Goal: Information Seeking & Learning: Learn about a topic

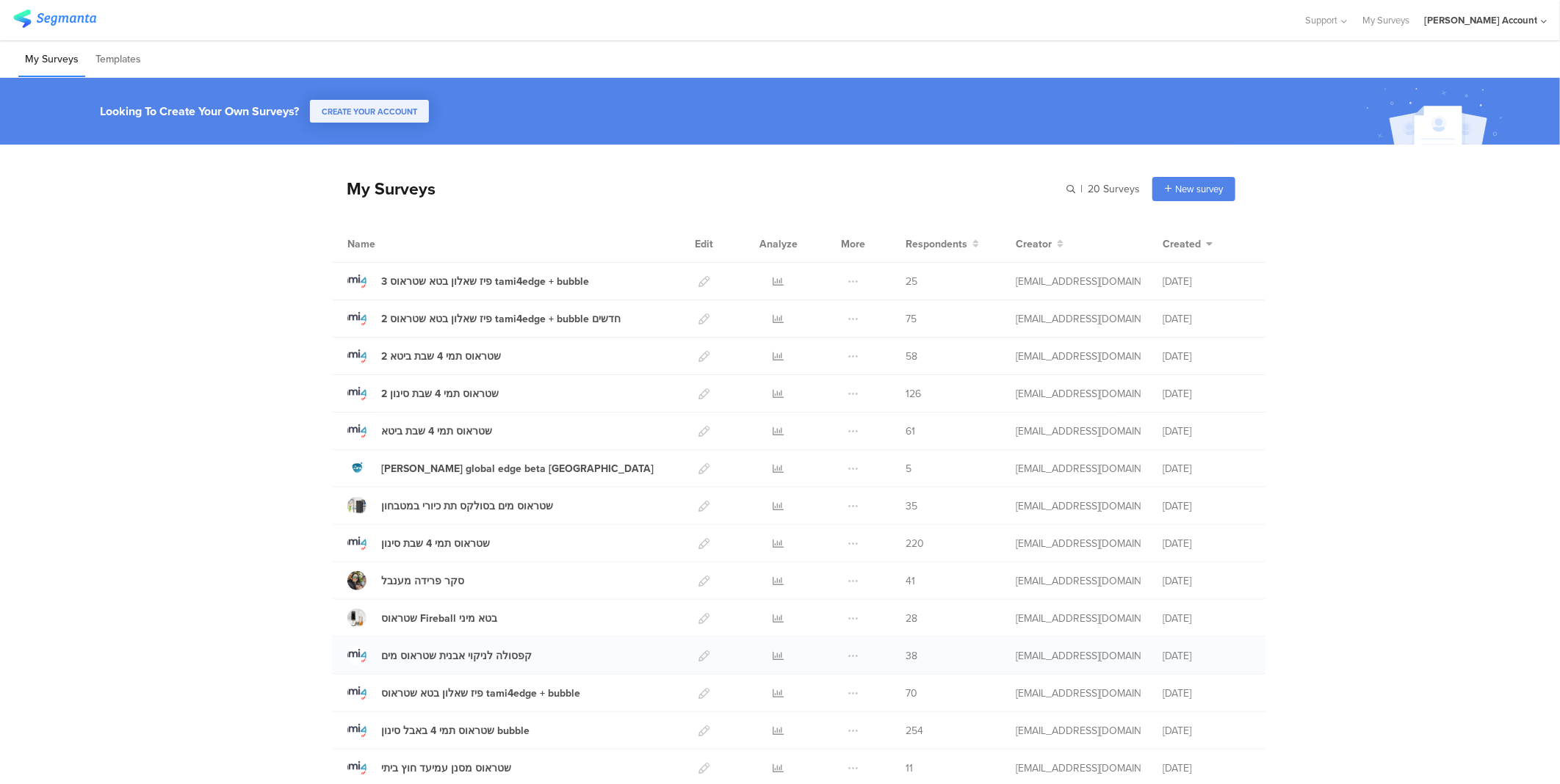
click at [779, 655] on div at bounding box center [779, 655] width 44 height 37
click at [774, 657] on icon at bounding box center [779, 656] width 11 height 11
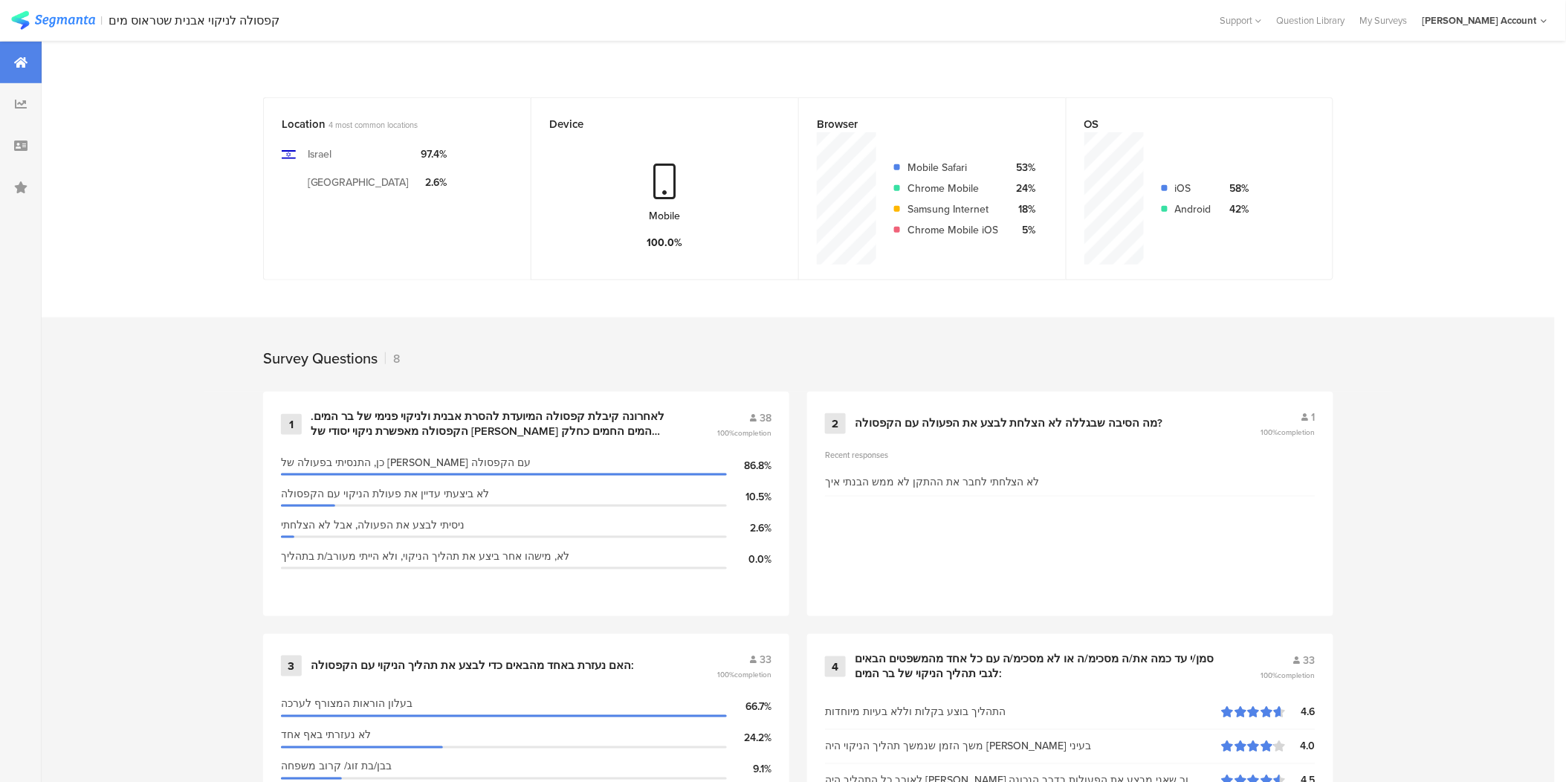
scroll to position [330, 0]
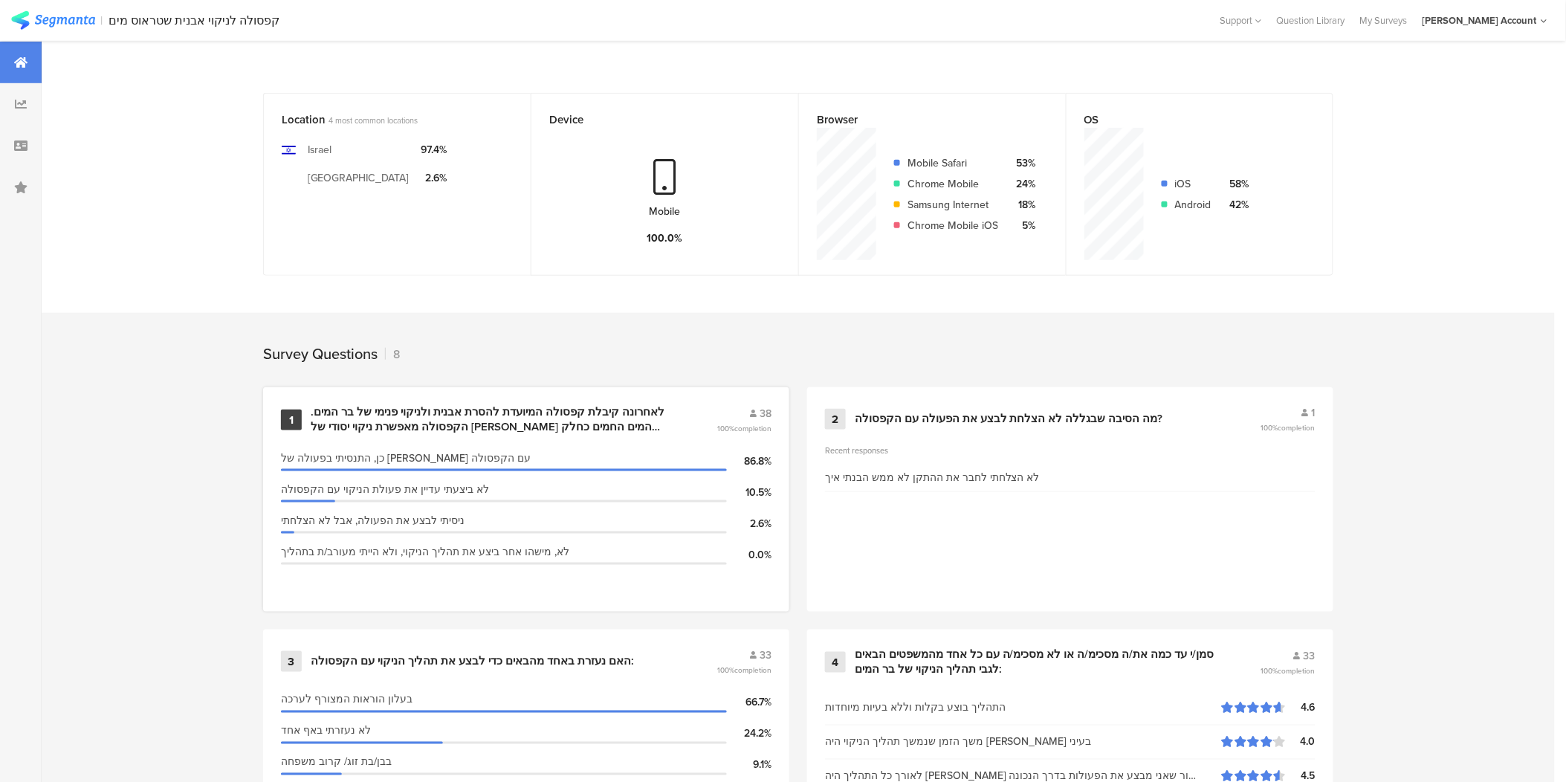
click at [401, 427] on div "לאחרונה קיבלת קפסולה המיועדת להסרת אבנית ולניקוי פנימי של בר המים. הקפסולה מאפש…" at bounding box center [496, 419] width 370 height 29
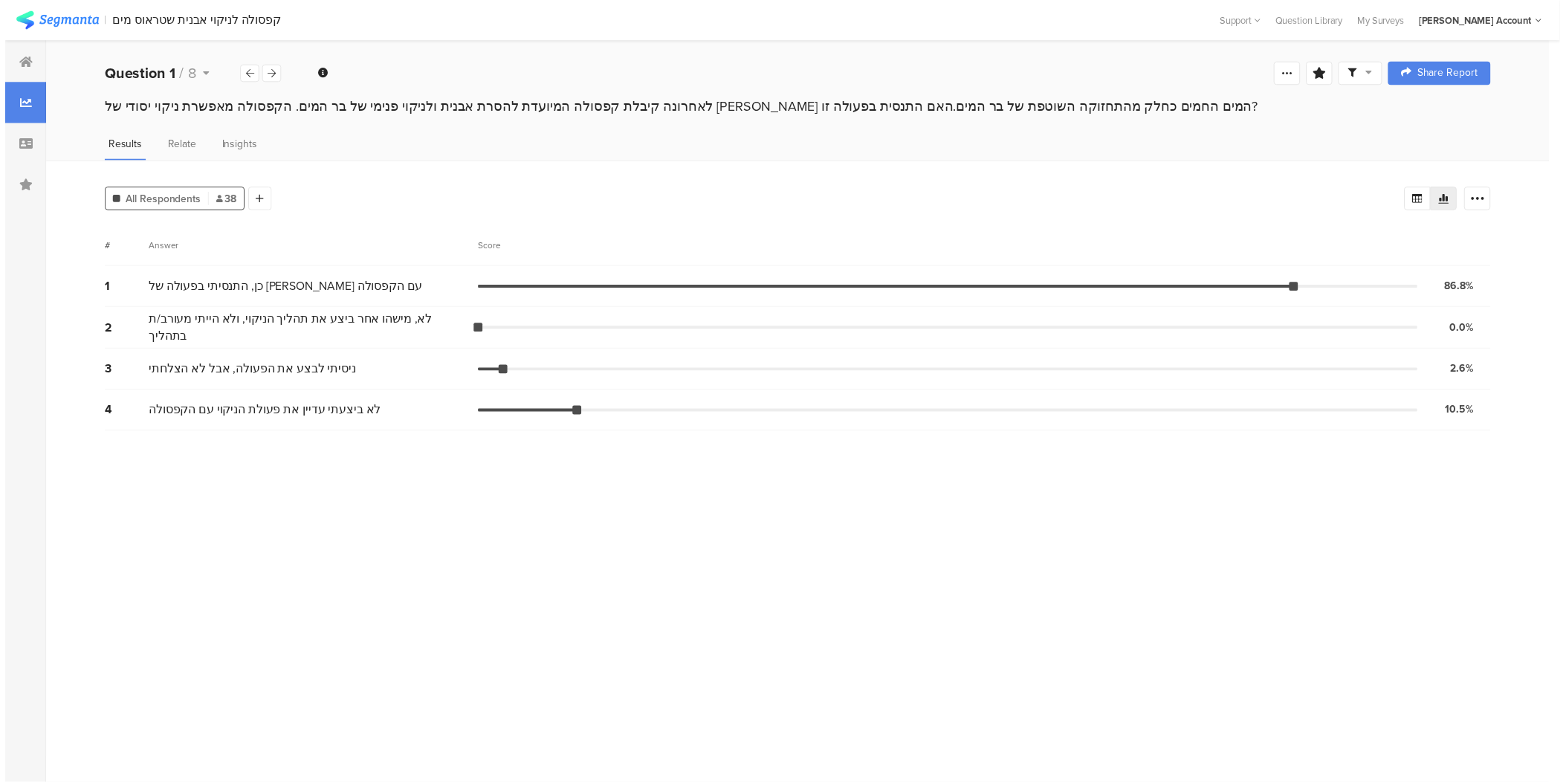
scroll to position [330, 0]
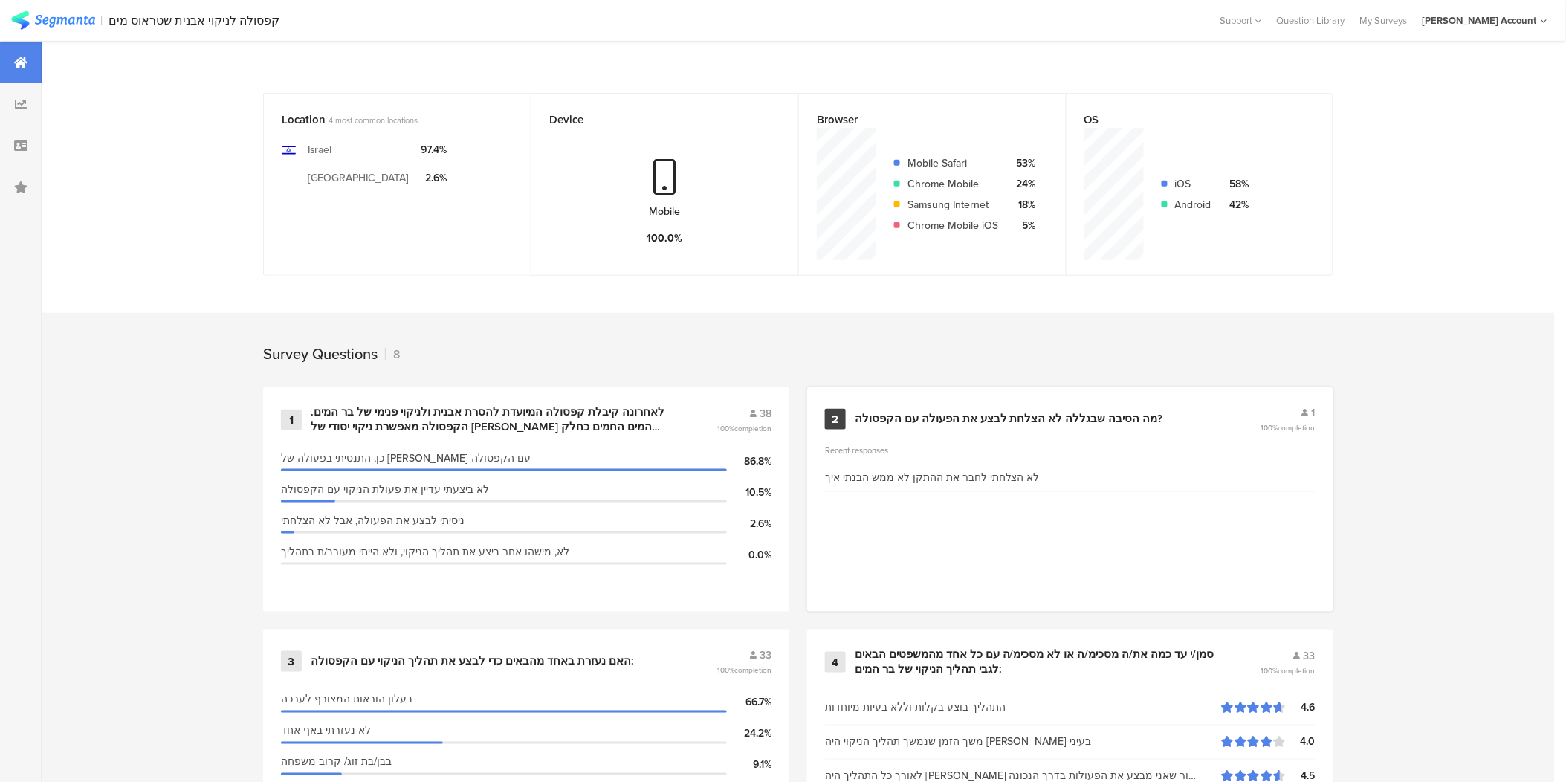
click at [1009, 412] on div "מה הסיבה שבגללה לא הצלחת לבצע את הפעולה עם הקפסולה?" at bounding box center [1009, 419] width 308 height 15
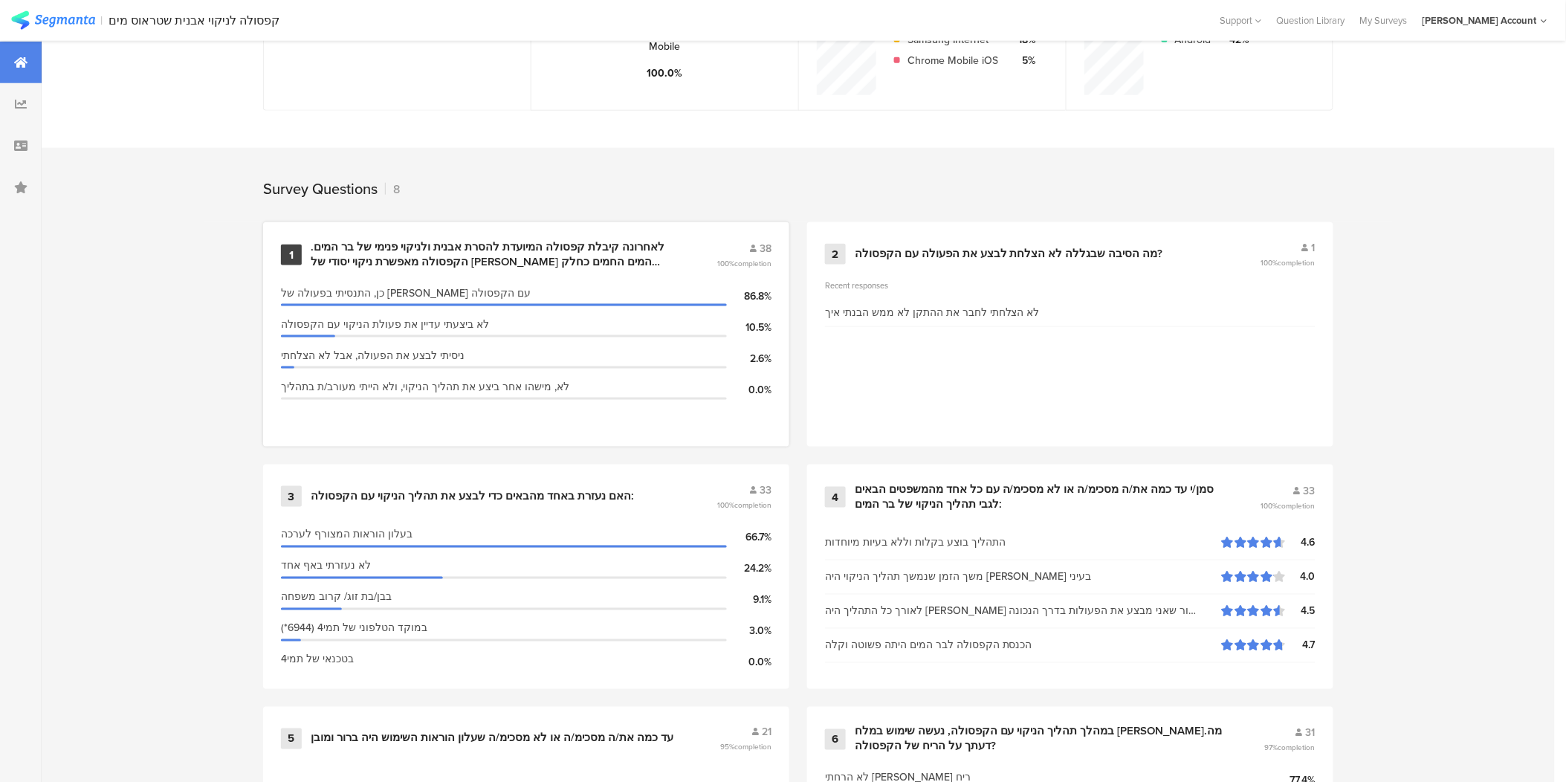
scroll to position [578, 0]
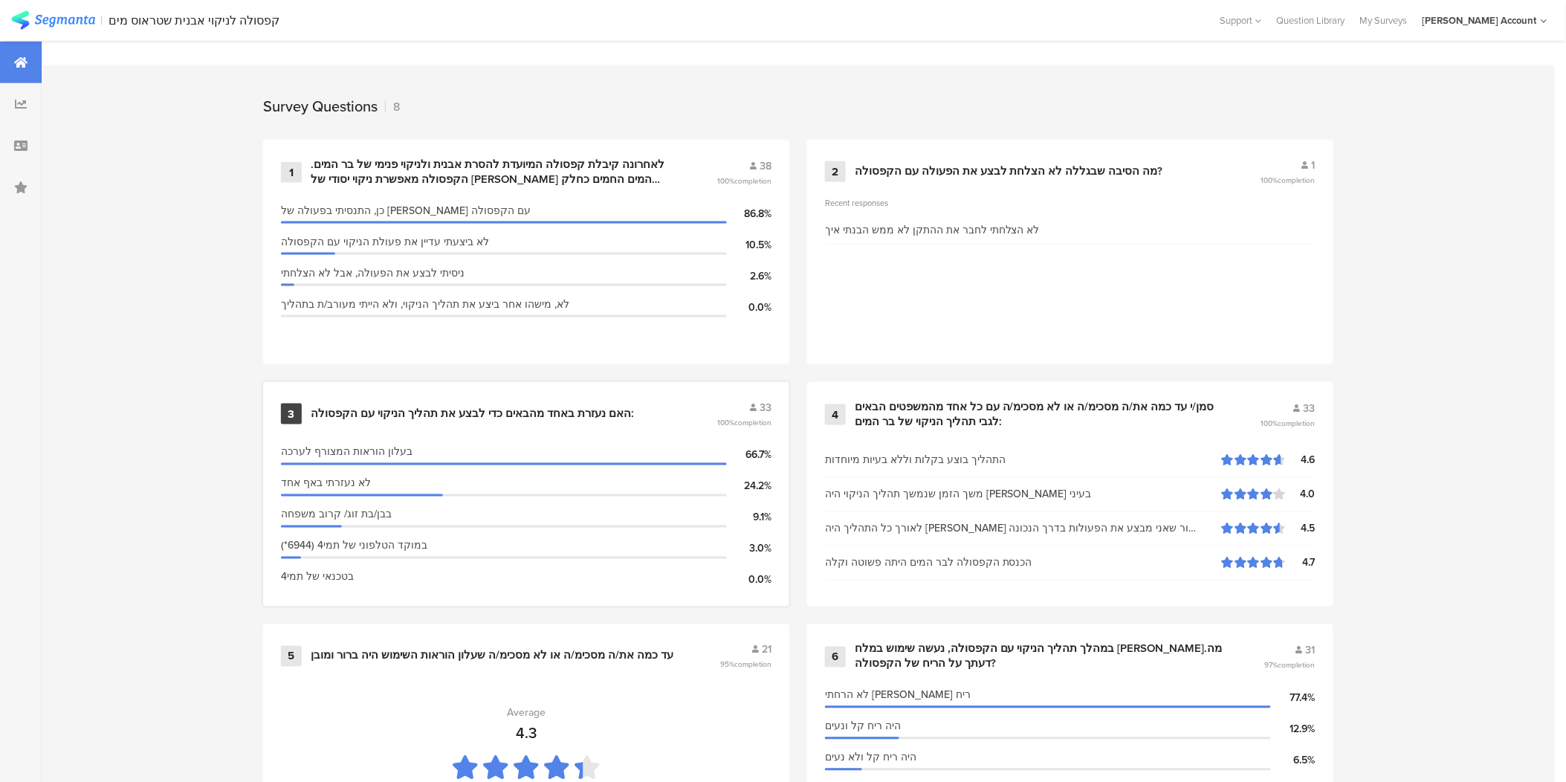
click at [456, 407] on div "האם נעזרת באחד מהבאים כדי לבצע את תהליך הניקוי עם הקפסולה:" at bounding box center [472, 414] width 323 height 15
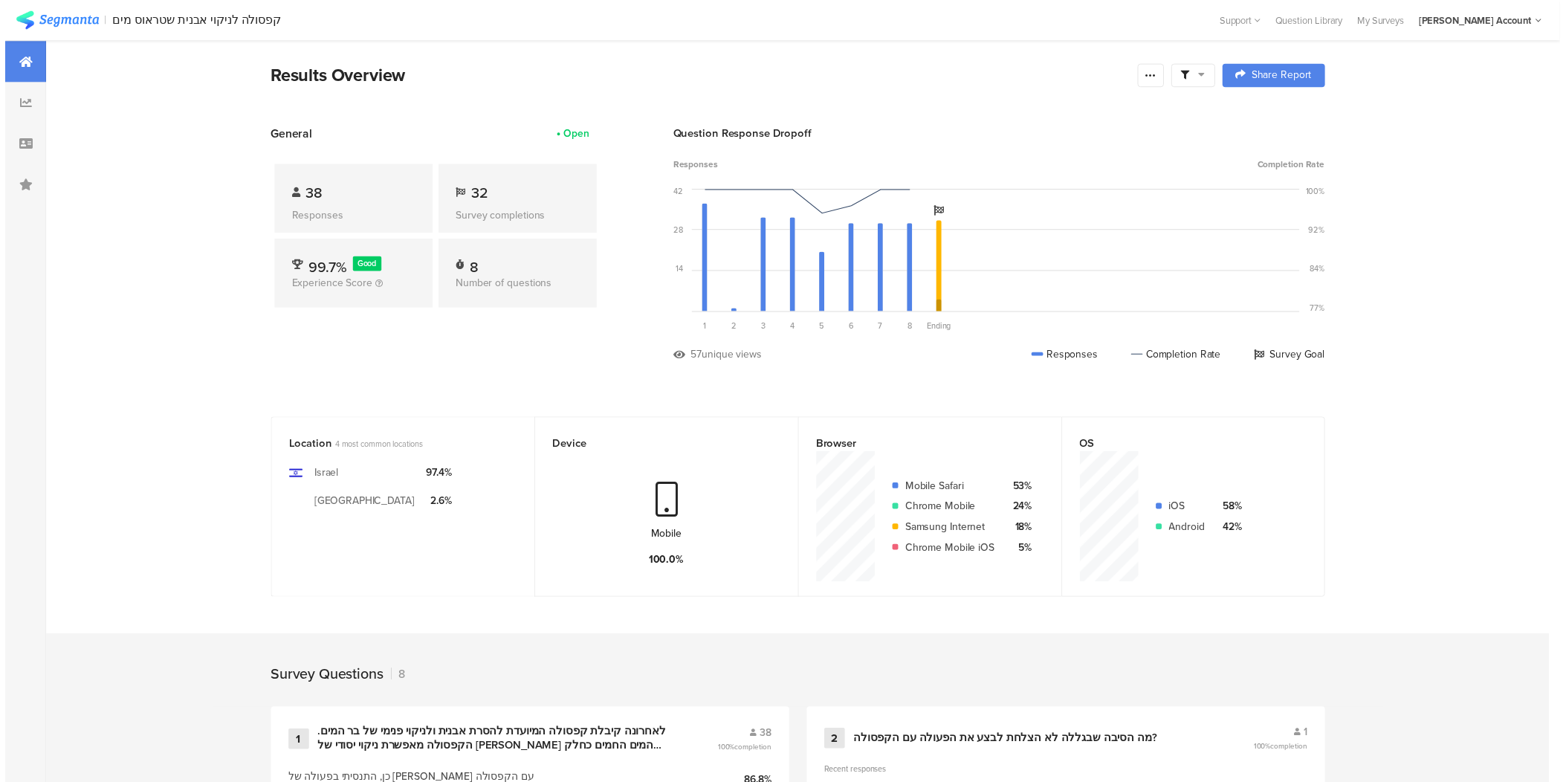
scroll to position [578, 0]
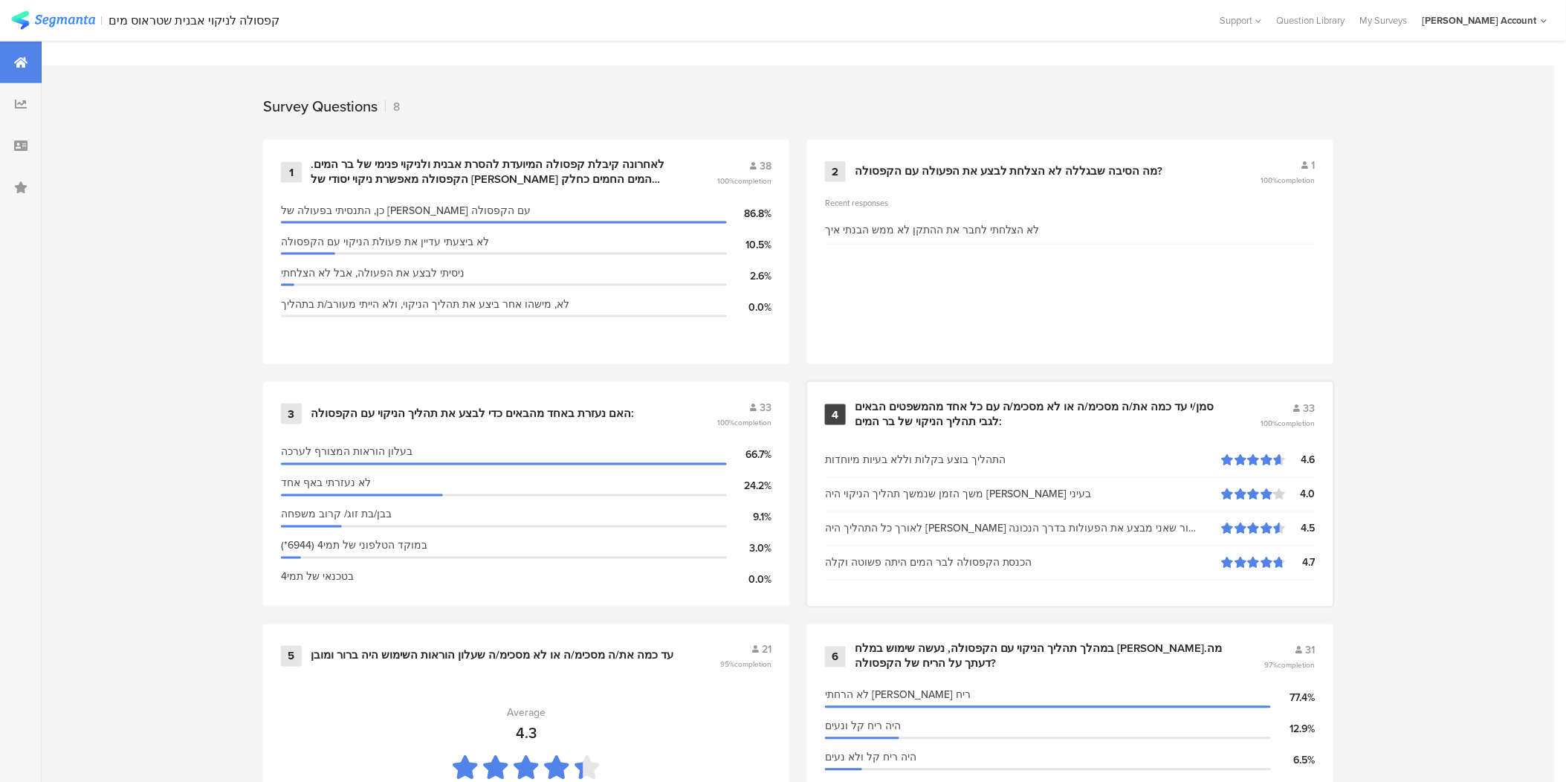
click at [974, 403] on div "סמן/י עד כמה את/ה מסכימ/ה או לא מסכימ/ה עם כל אחד מהמשפטים הבאים לגבי תהליך הני…" at bounding box center [1040, 414] width 370 height 29
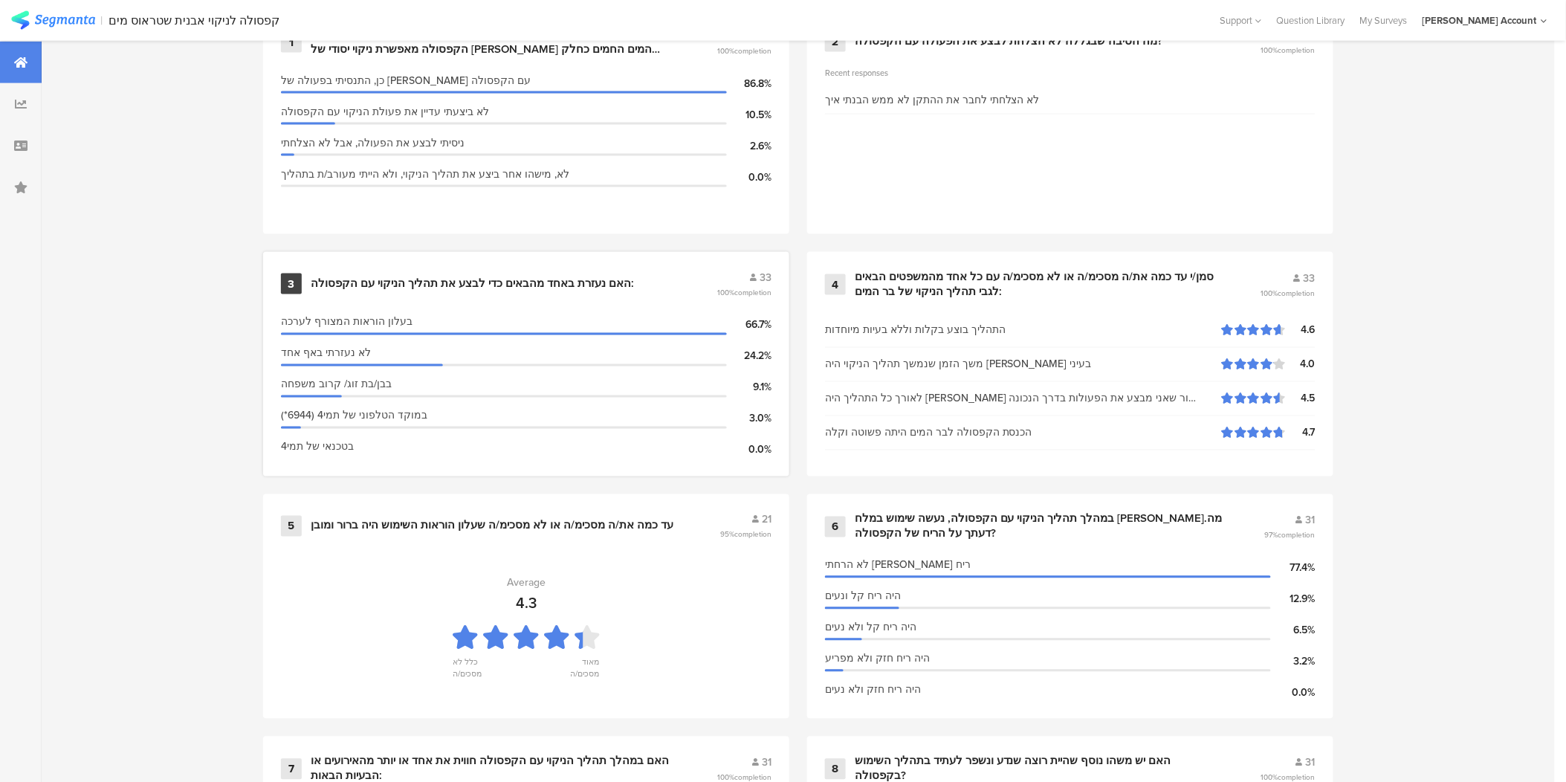
scroll to position [743, 0]
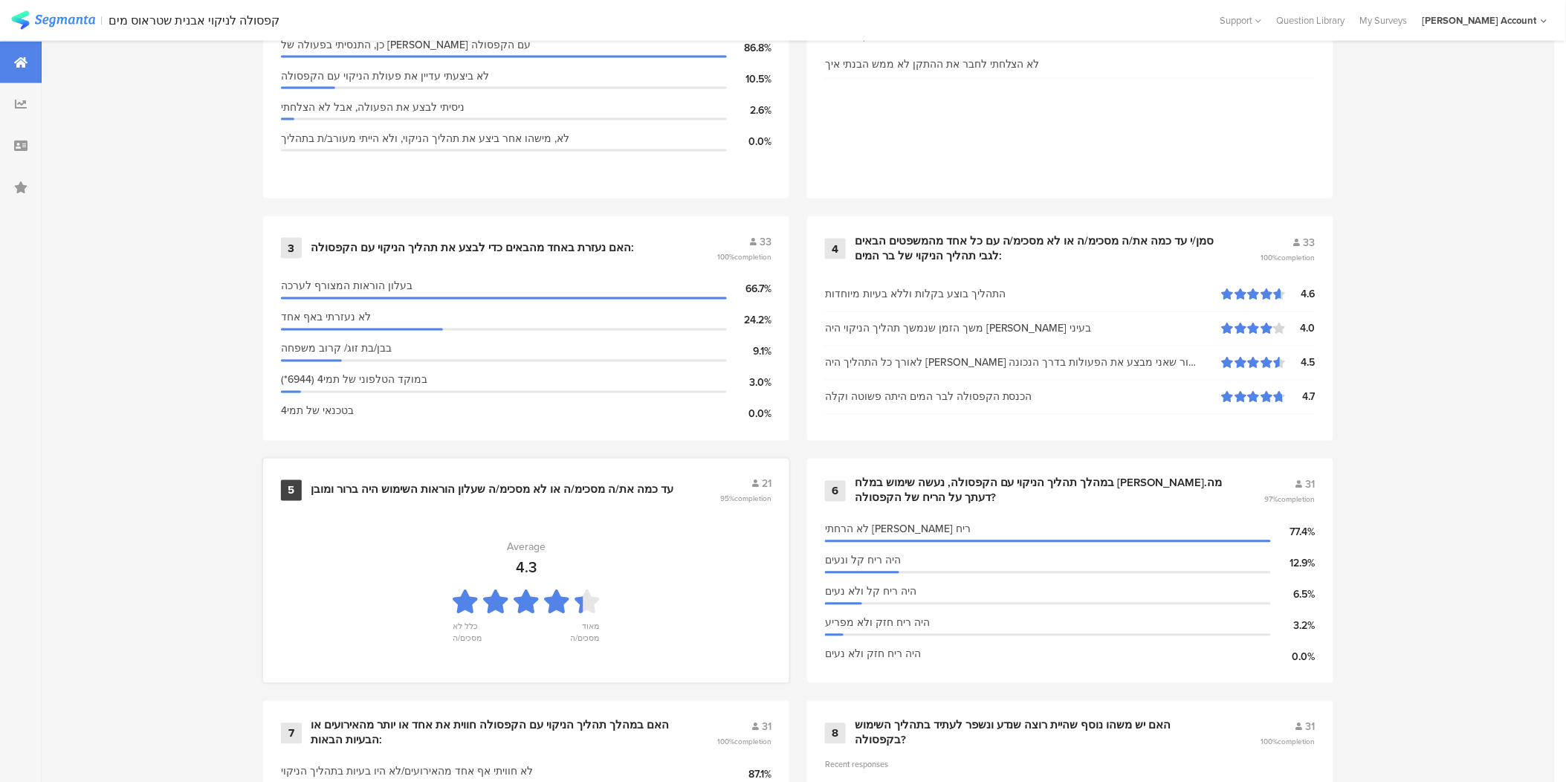
click at [375, 485] on div "עד כמה את/ה מסכימ/ה או לא מסכימ/ה שעלון הוראות השימוש היה ברור ומובן" at bounding box center [492, 490] width 363 height 15
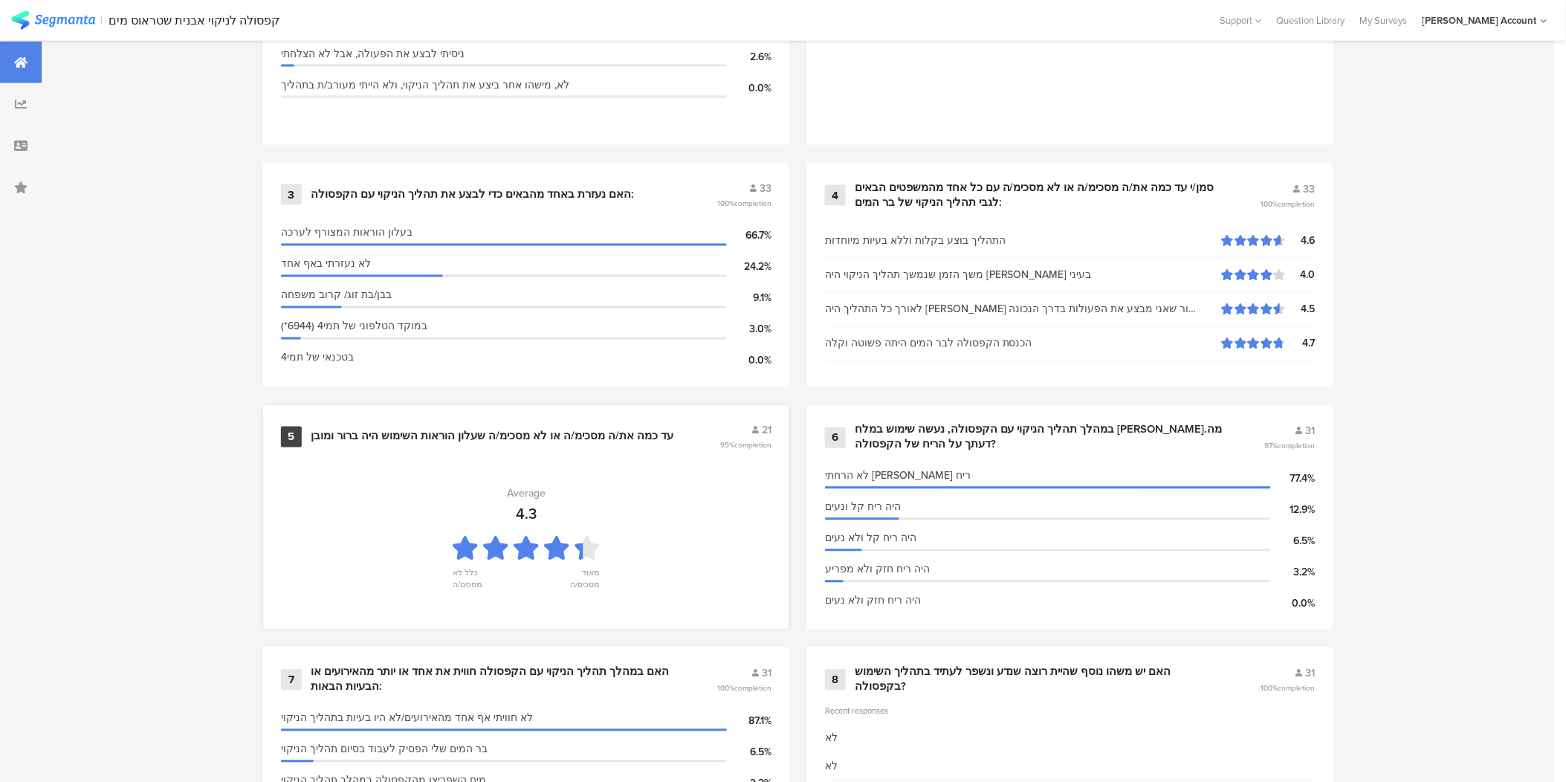
scroll to position [826, 0]
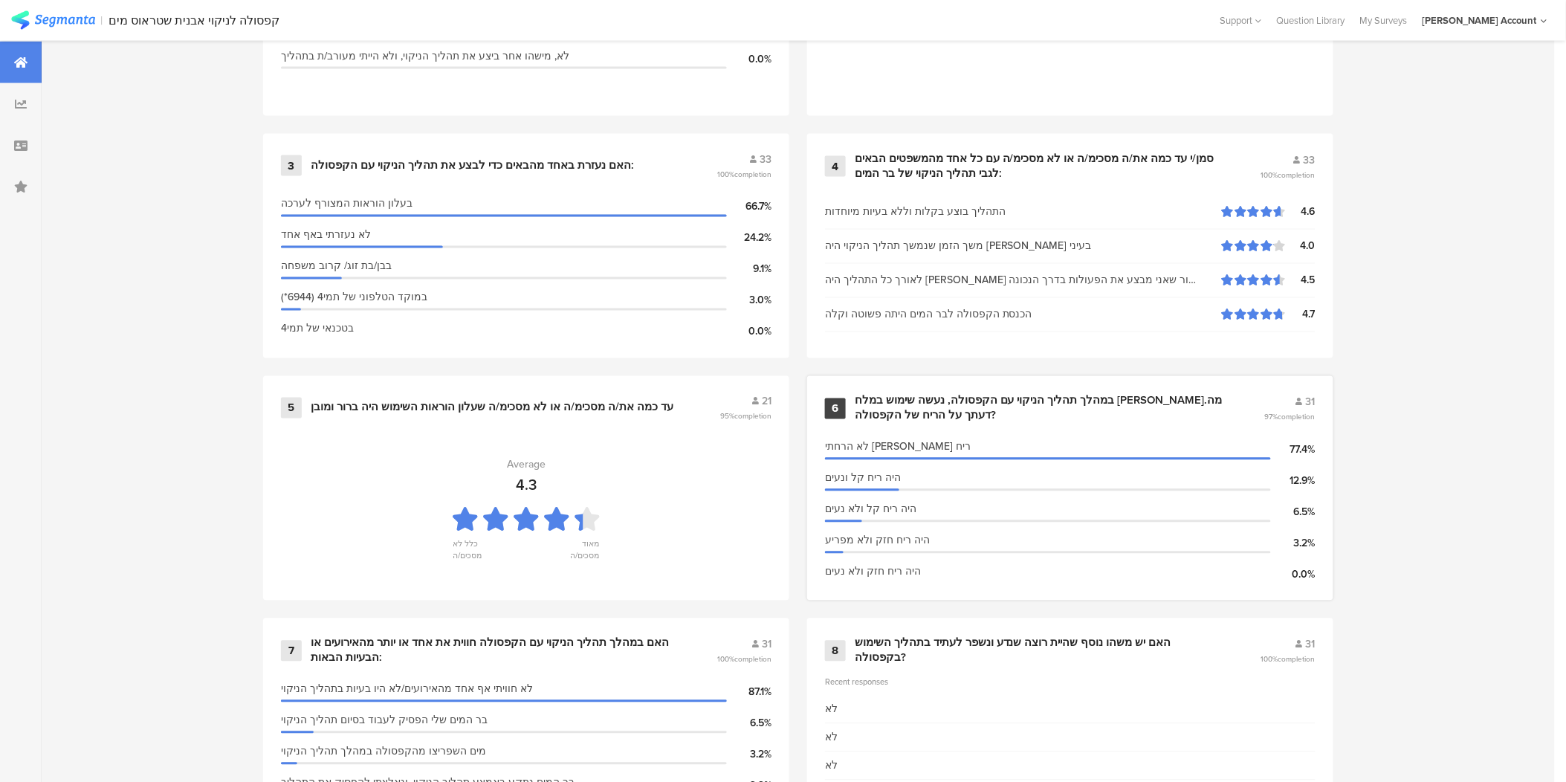
click at [1006, 398] on div "במהלך תהליך הניקוי עם הקפסולה, נעשה שימוש במלח [PERSON_NAME].מה דעתך על הריח של…" at bounding box center [1042, 408] width 374 height 29
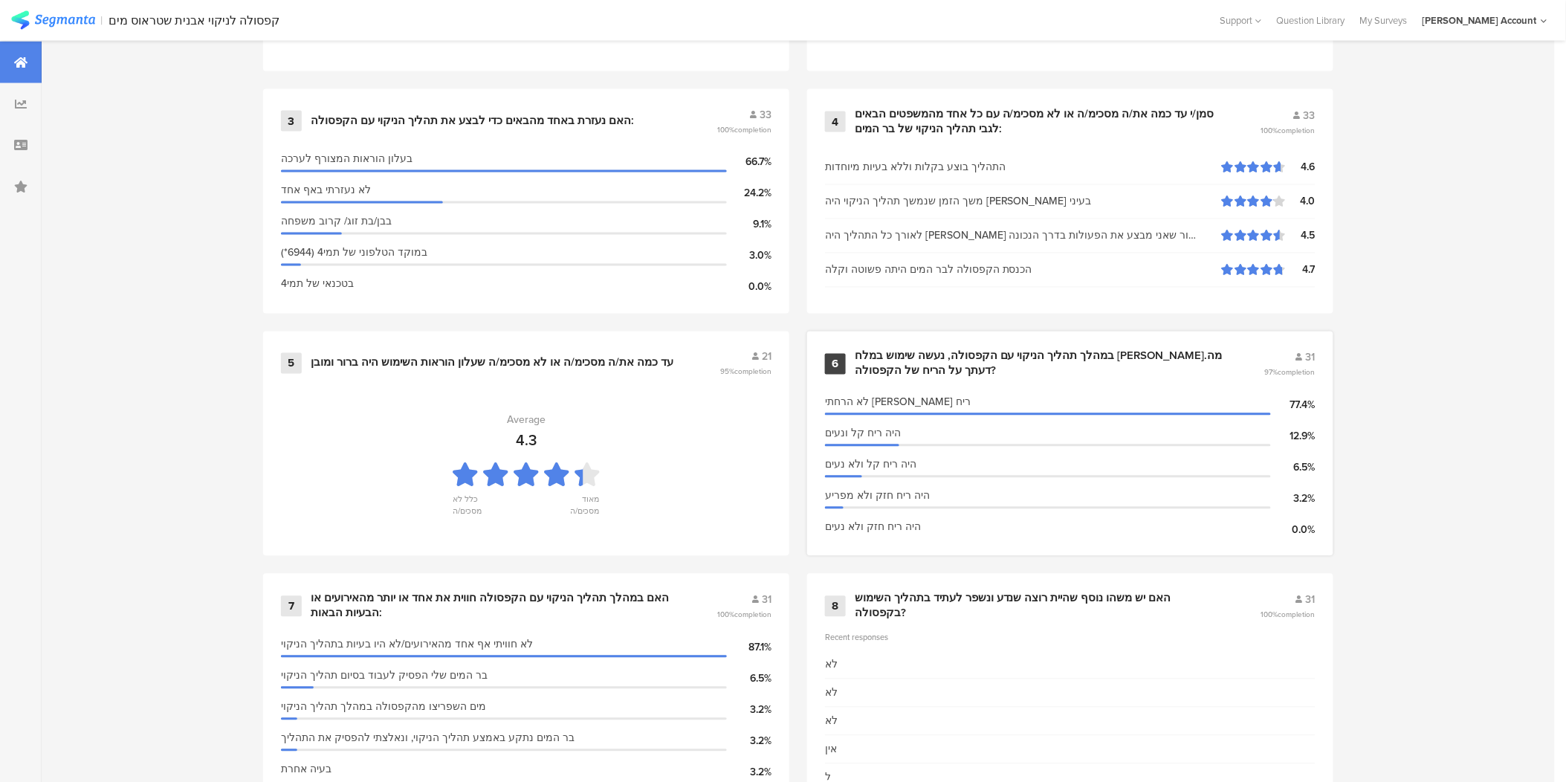
scroll to position [916, 0]
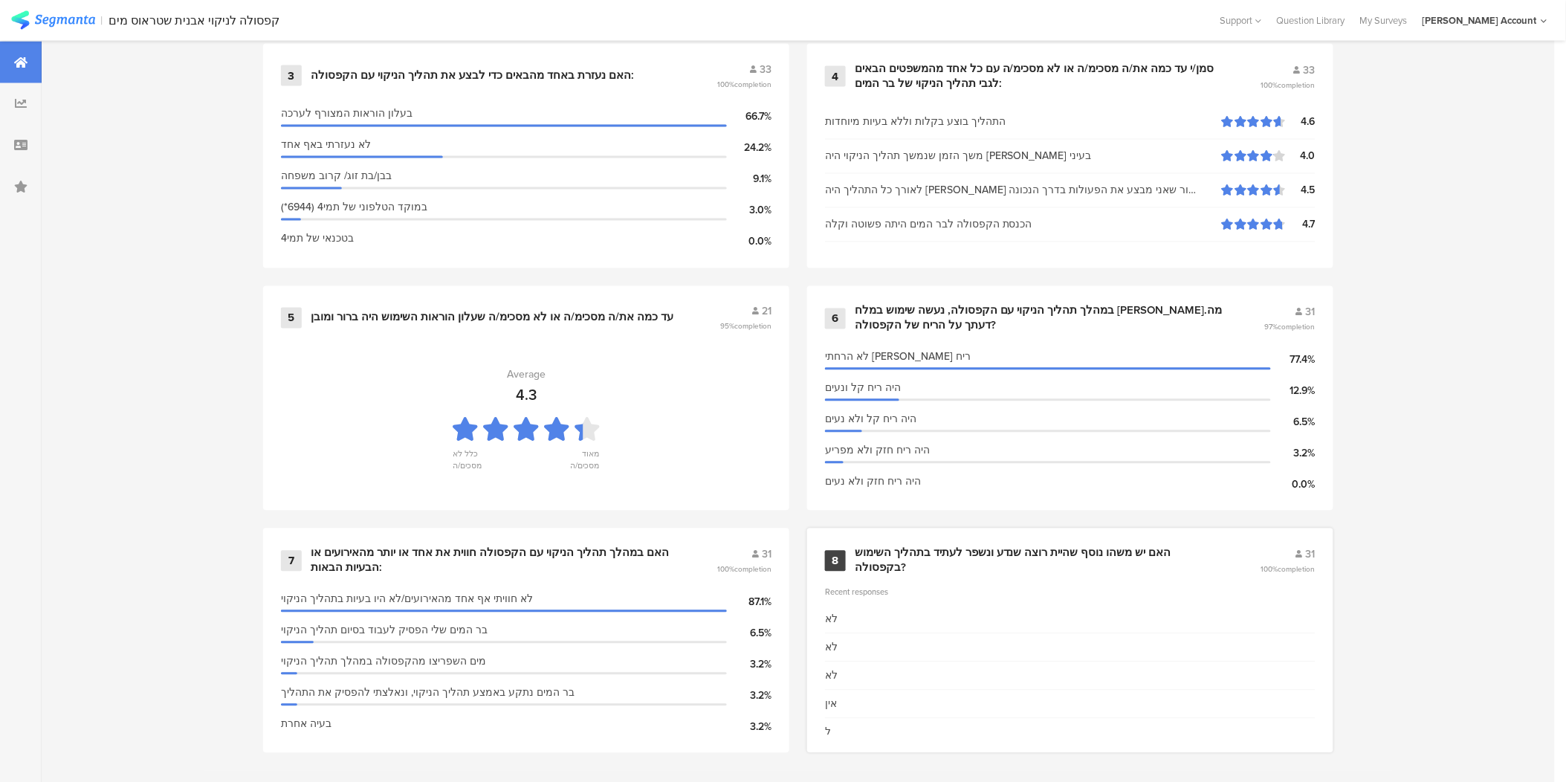
click at [1020, 551] on div "האם יש משהו נוסף שהיית רוצה שנדע ונשפר לעתיד בתהליך השימוש בקפסולה?" at bounding box center [1040, 560] width 370 height 29
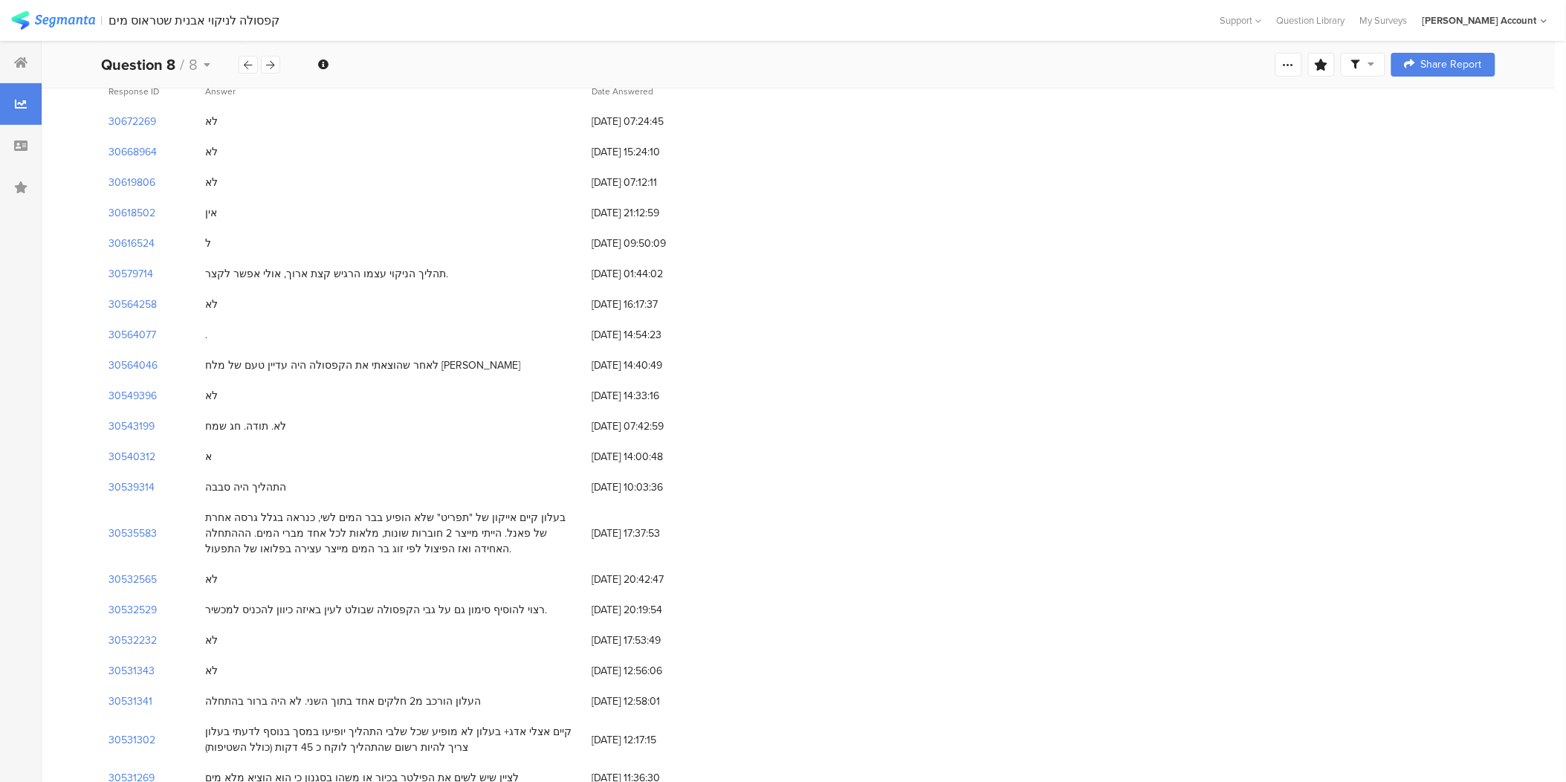
scroll to position [165, 0]
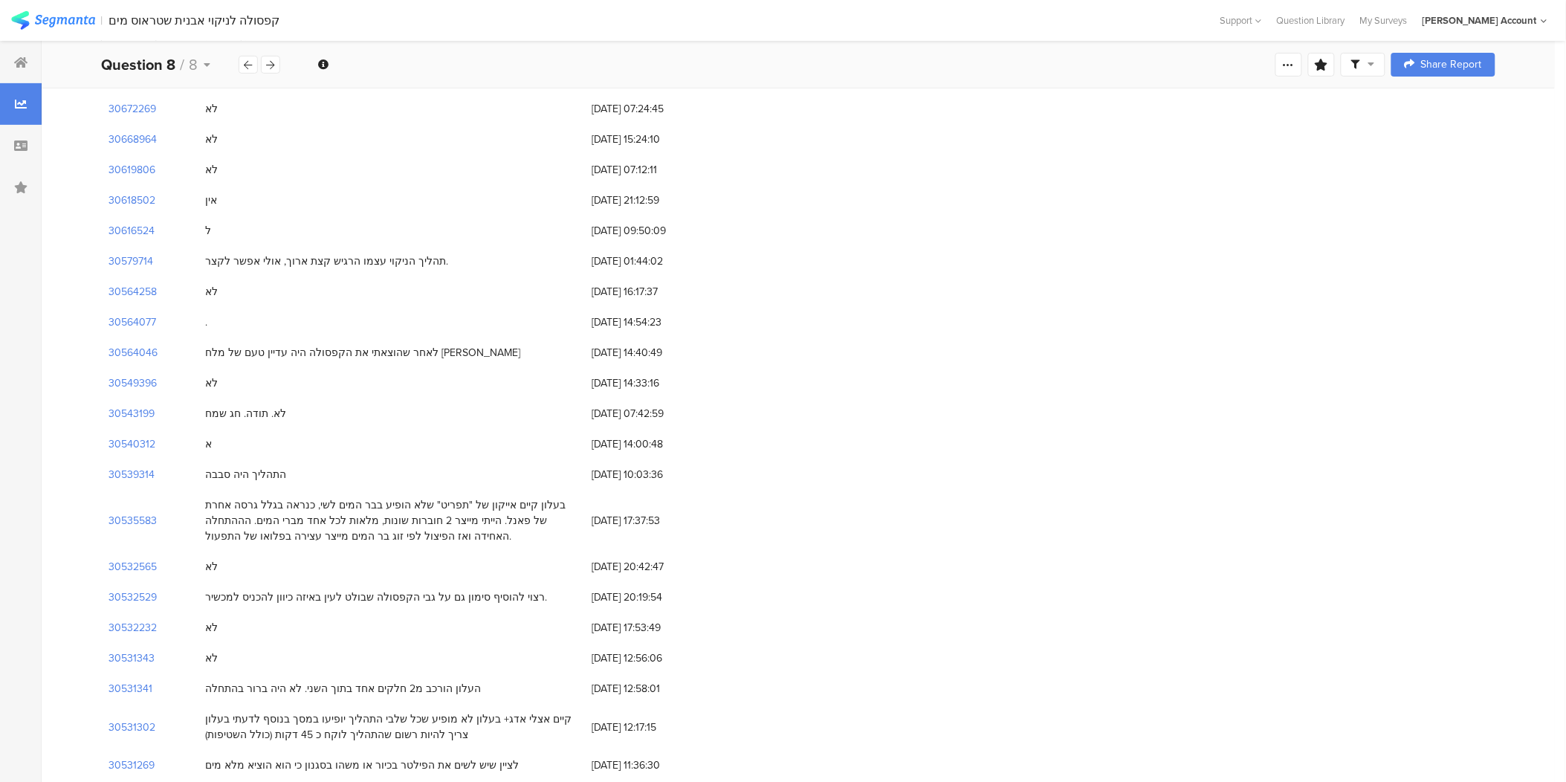
drag, startPoint x: 227, startPoint y: 578, endPoint x: 183, endPoint y: 578, distance: 44.6
click at [183, 582] on div "30532529 רצוי להוסיף סימון גם על גבי הקפסולה שבולט לעין באיזה כיוון להכניס למכש…" at bounding box center [798, 597] width 1394 height 30
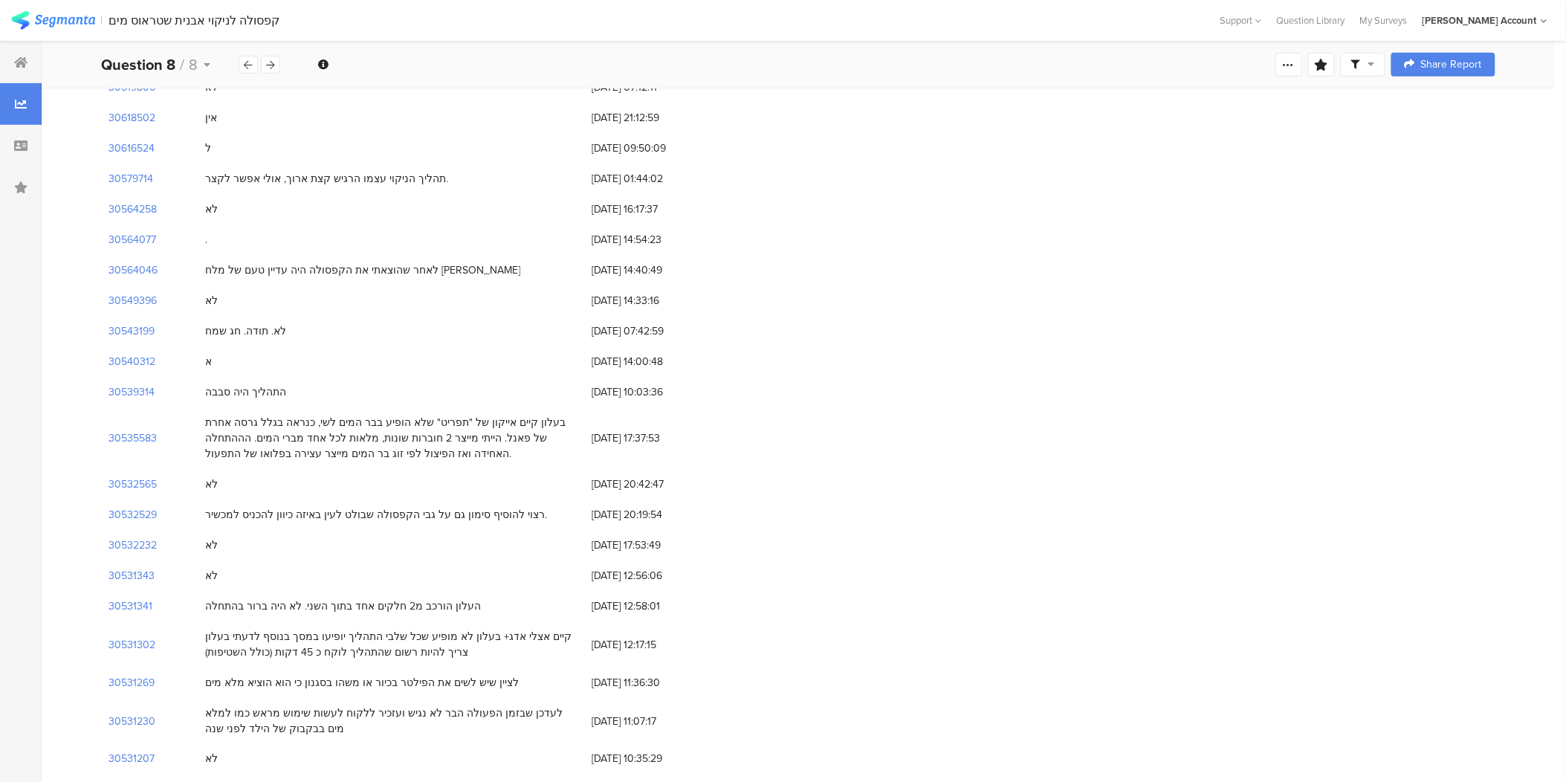
click at [422, 598] on div "העלון הורכב מ2 חלקים אחד בתוך השני. לא היה ברור בהתחלה" at bounding box center [343, 606] width 276 height 16
click at [419, 598] on div "העלון הורכב מ2 חלקים אחד בתוך השני. לא היה ברור בהתחלה" at bounding box center [343, 606] width 276 height 16
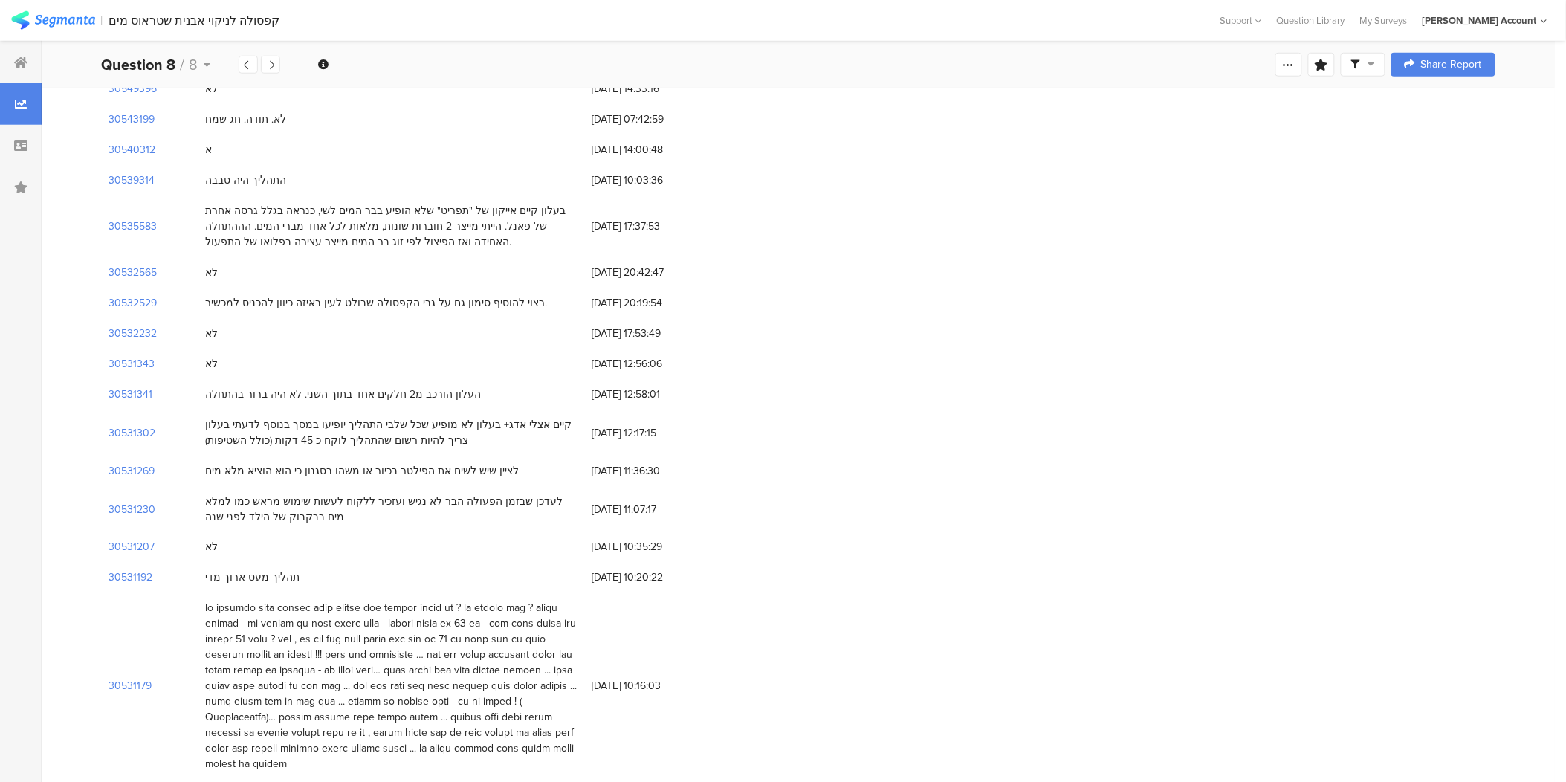
scroll to position [495, 0]
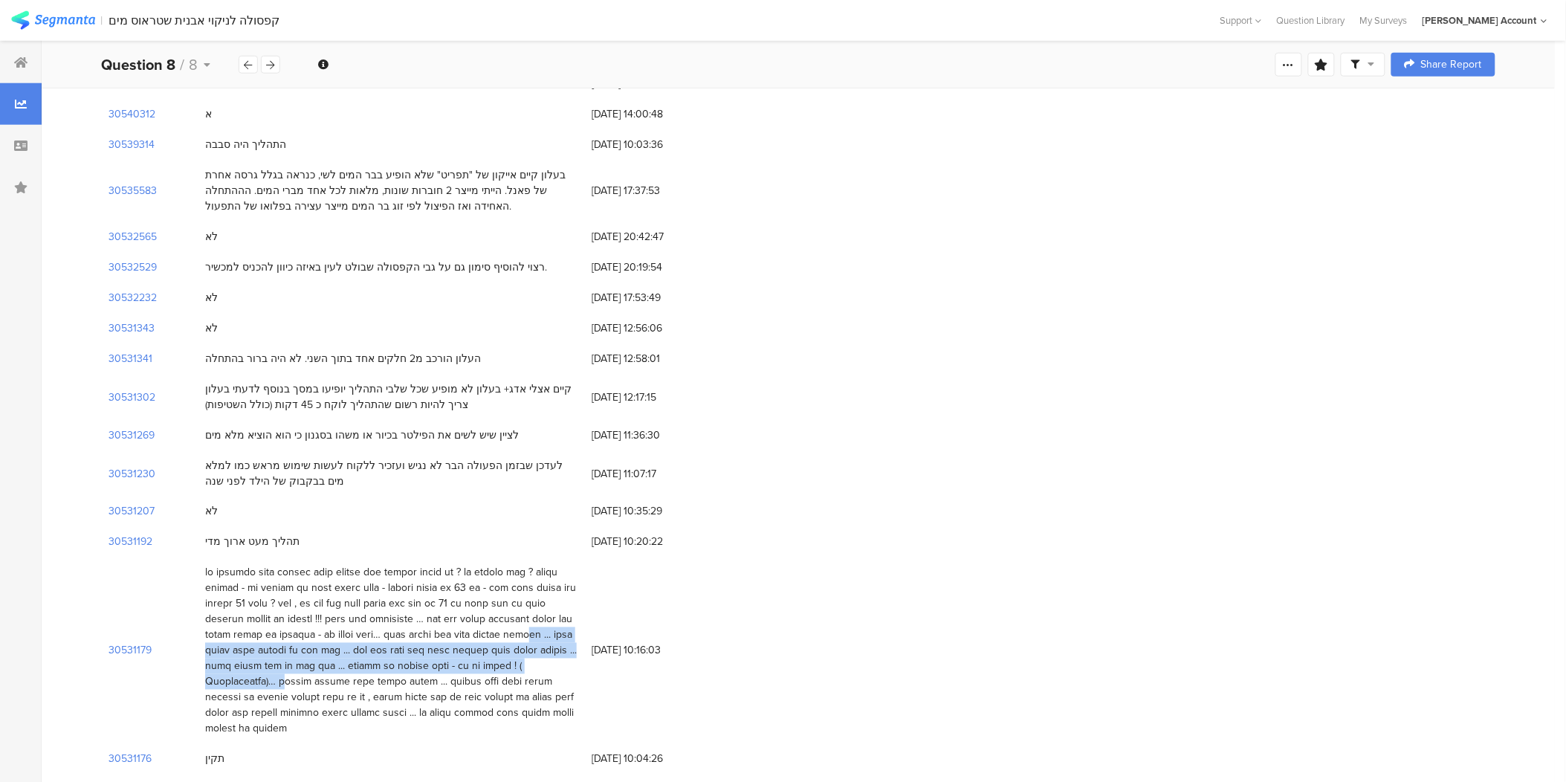
drag, startPoint x: 249, startPoint y: 628, endPoint x: 373, endPoint y: 692, distance: 139.6
click at [352, 691] on div at bounding box center [391, 651] width 372 height 172
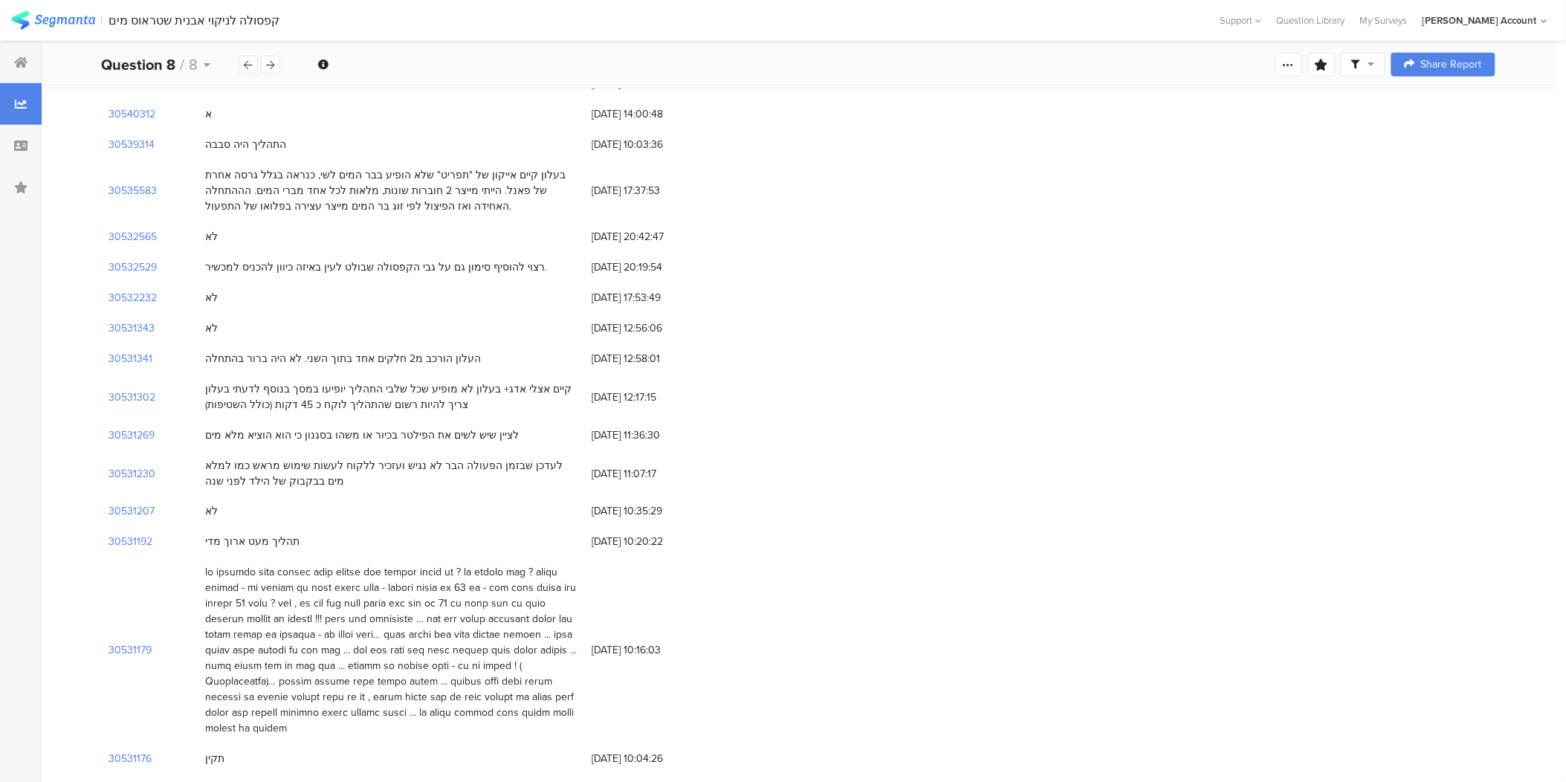
drag, startPoint x: 373, startPoint y: 692, endPoint x: 251, endPoint y: 589, distance: 159.8
click at [251, 589] on div at bounding box center [391, 651] width 372 height 172
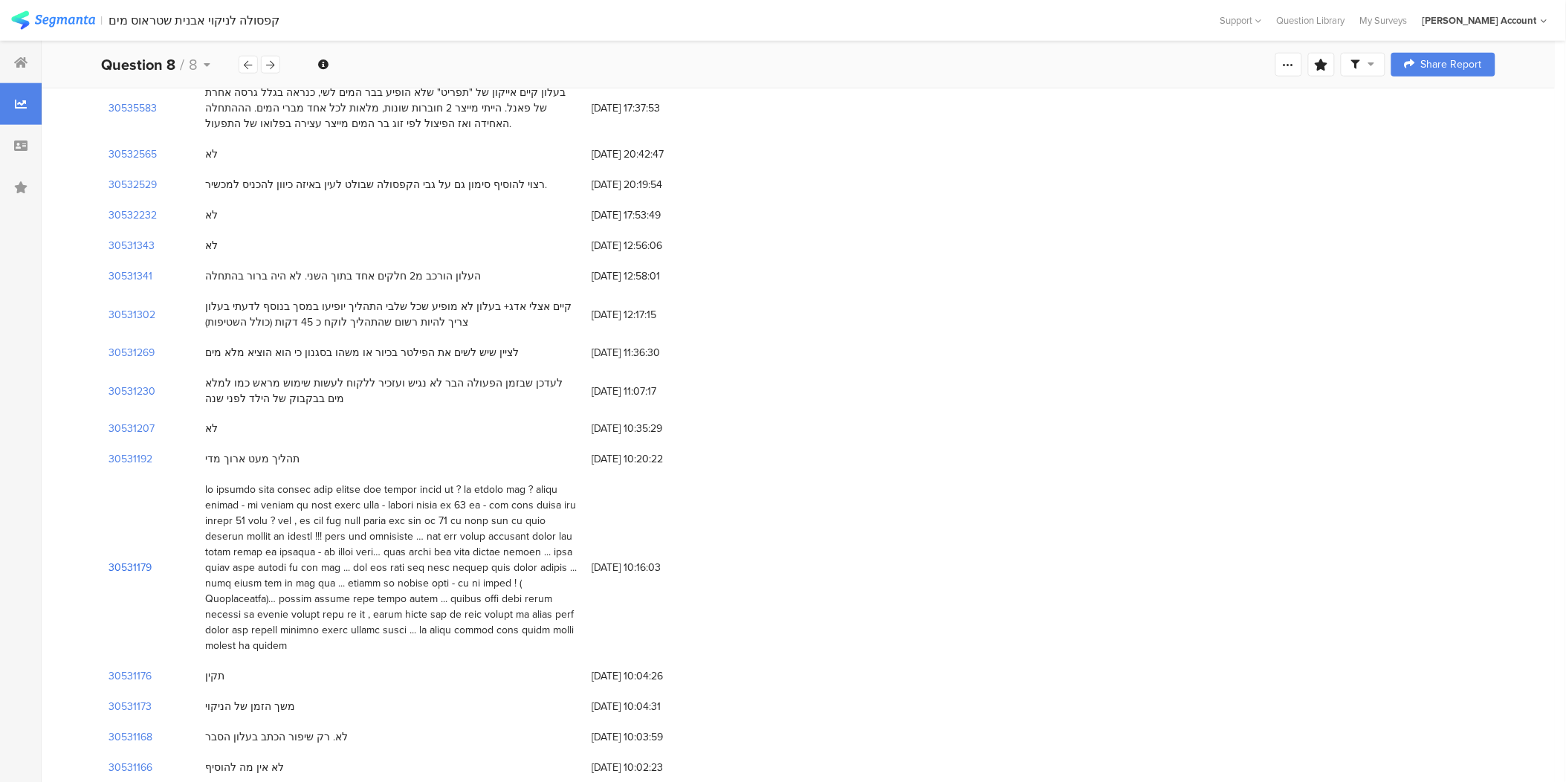
click at [112, 560] on section "30531179" at bounding box center [130, 568] width 43 height 16
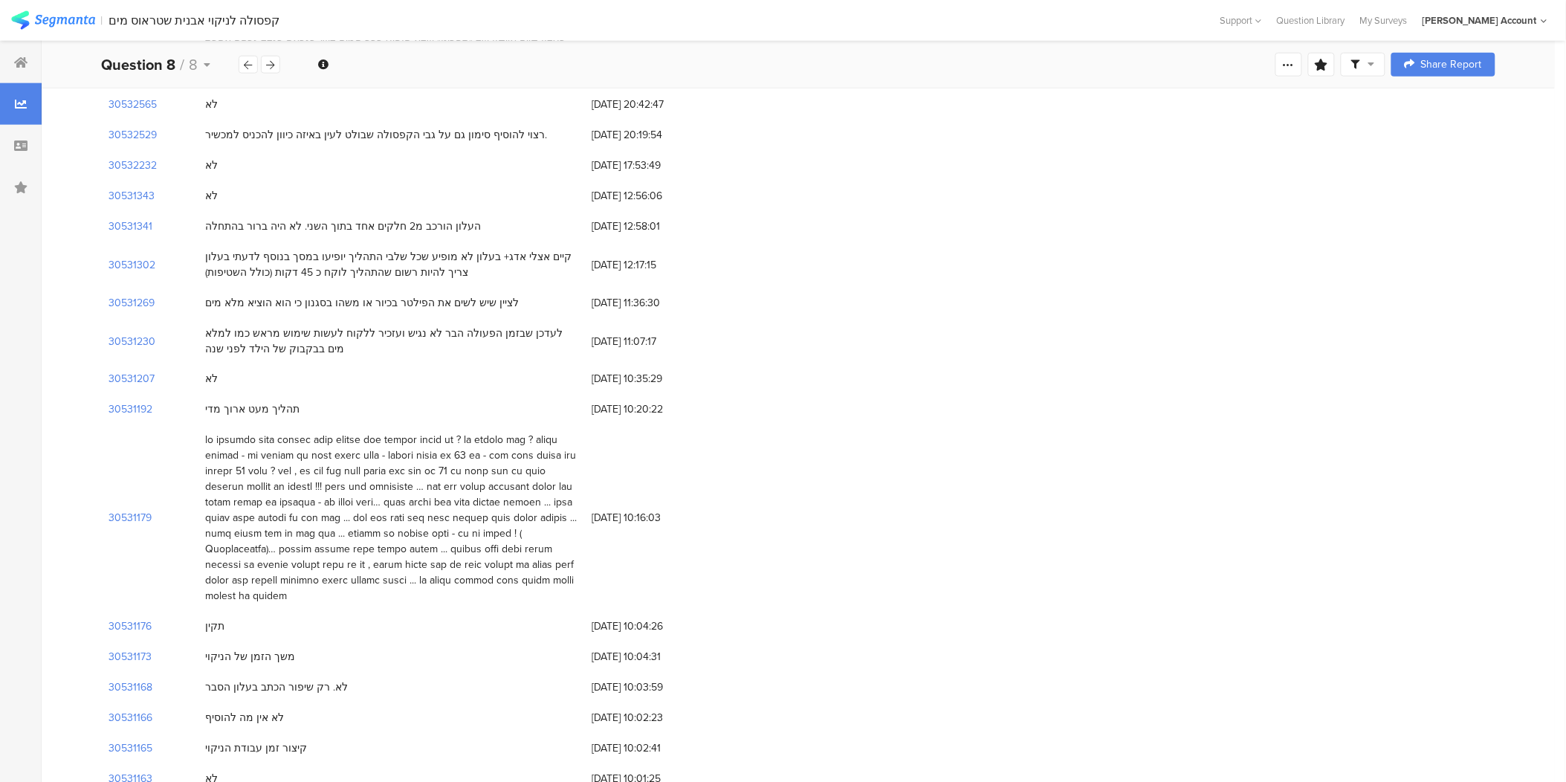
scroll to position [629, 0]
